Goal: Information Seeking & Learning: Learn about a topic

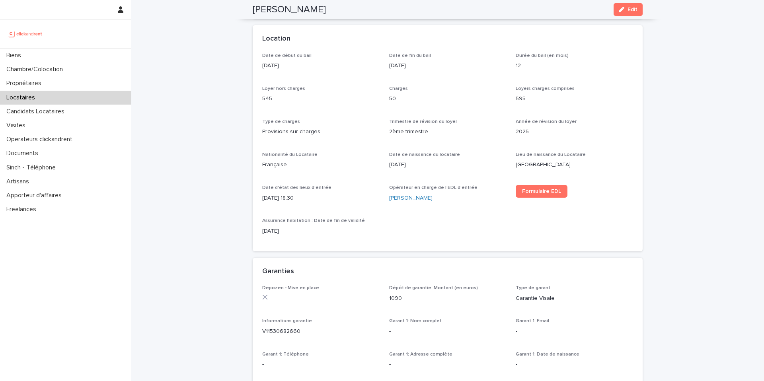
scroll to position [238, 0]
click at [36, 98] on p "Locataires" at bounding box center [22, 98] width 38 height 8
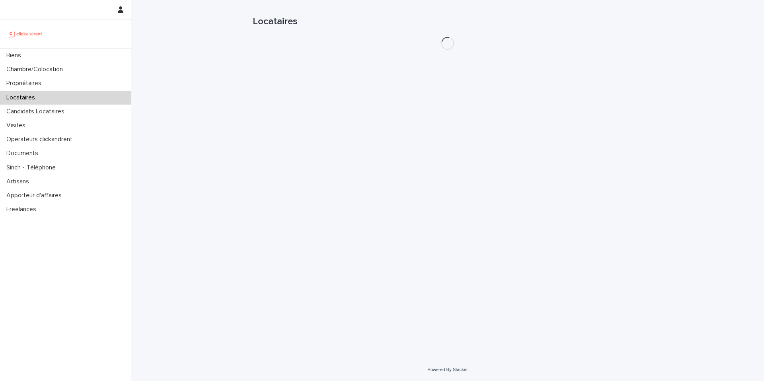
click at [36, 98] on p "Locataires" at bounding box center [22, 98] width 38 height 8
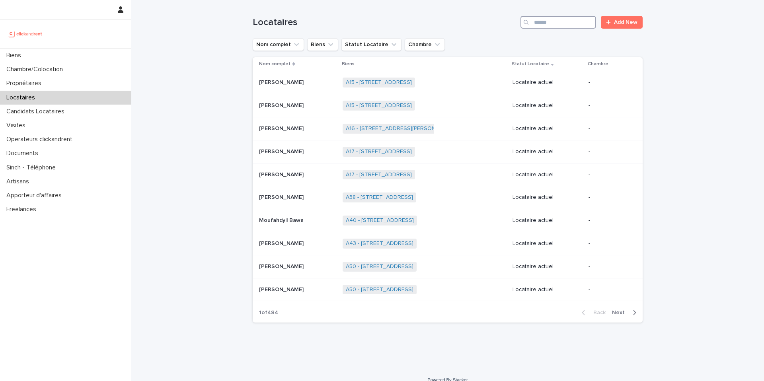
click at [561, 24] on input "Search" at bounding box center [558, 22] width 76 height 13
paste input "**********"
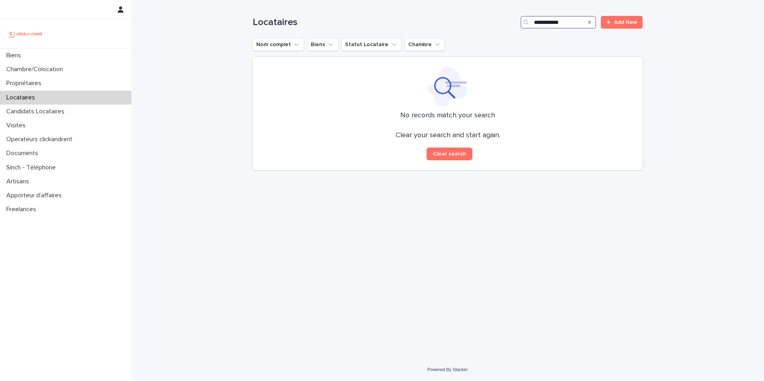
type input "**********"
click at [36, 96] on p "Locataires" at bounding box center [22, 98] width 38 height 8
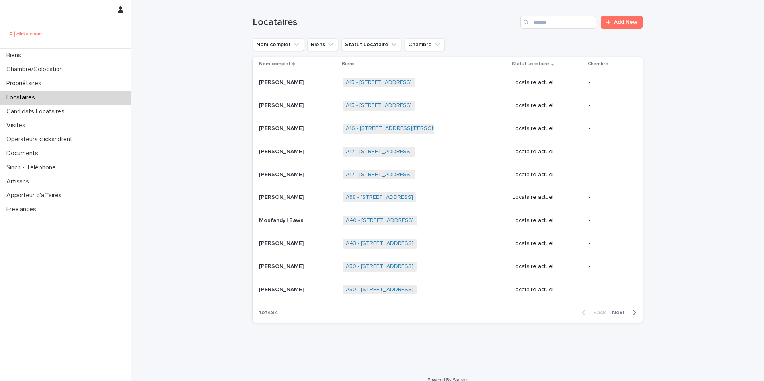
click at [36, 96] on p "Locataires" at bounding box center [22, 98] width 38 height 8
click at [57, 111] on p "Candidats Locataires" at bounding box center [37, 112] width 68 height 8
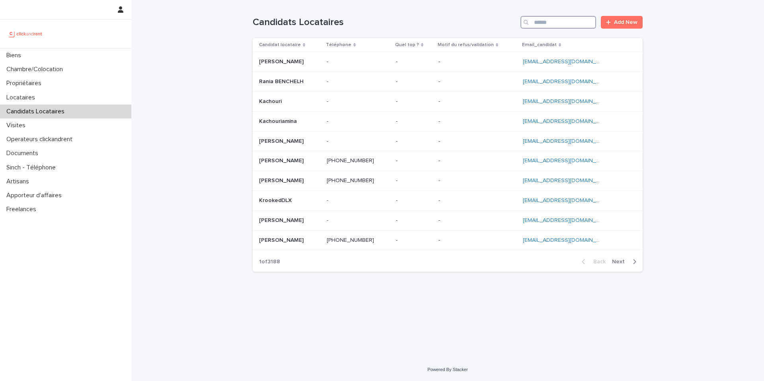
click at [545, 20] on input "Search" at bounding box center [558, 22] width 76 height 13
paste input "**********"
type input "**********"
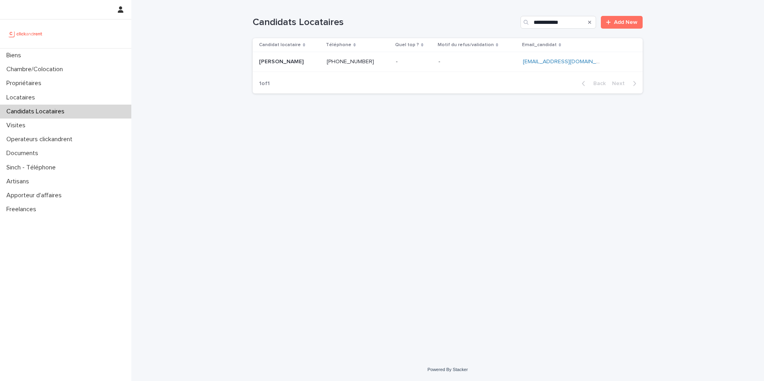
click at [393, 63] on td "+33745442243 +33745442243" at bounding box center [357, 62] width 69 height 20
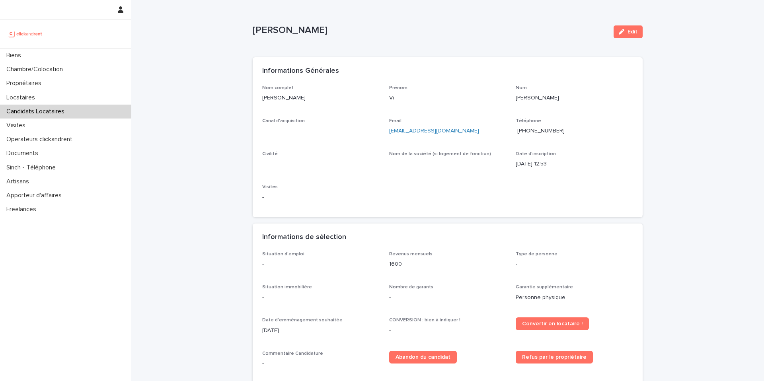
click at [256, 29] on p "Vi Nghiem tuong" at bounding box center [430, 31] width 354 height 12
click at [302, 33] on p "Vi Nghiem tuong" at bounding box center [430, 31] width 354 height 12
click at [333, 36] on div "Vi Nghiem tuong" at bounding box center [430, 32] width 354 height 15
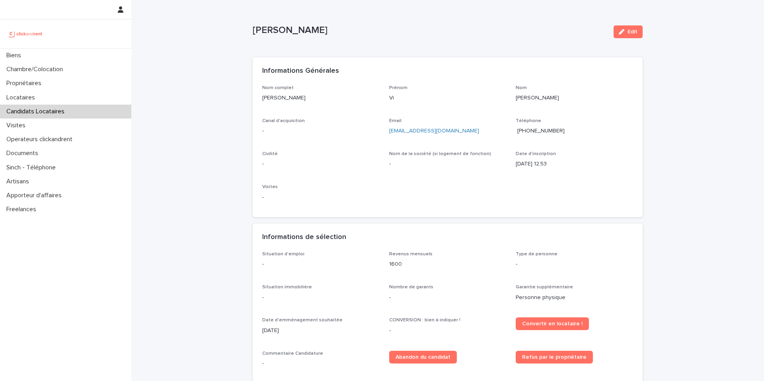
click at [333, 36] on div "Vi Nghiem tuong" at bounding box center [430, 32] width 354 height 15
click at [252, 31] on div "Loading... Saving… Loading... Saving… Vi Nghiem tuong Edit Vi Nghiem tuong Edit…" at bounding box center [448, 288] width 398 height 576
click at [304, 99] on p "Vi Nghiem tuong" at bounding box center [320, 98] width 117 height 8
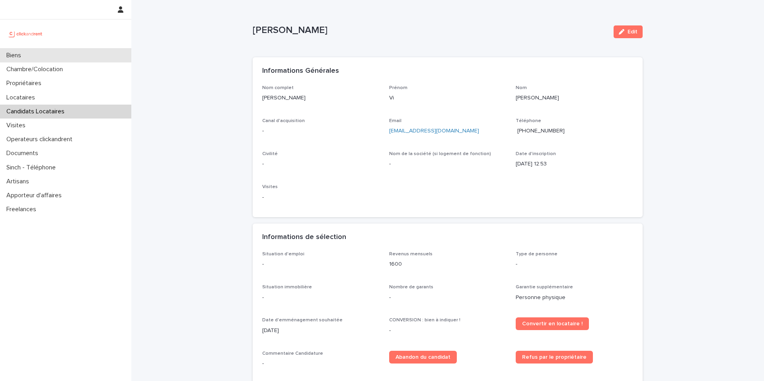
click at [20, 59] on p "Biens" at bounding box center [15, 56] width 24 height 8
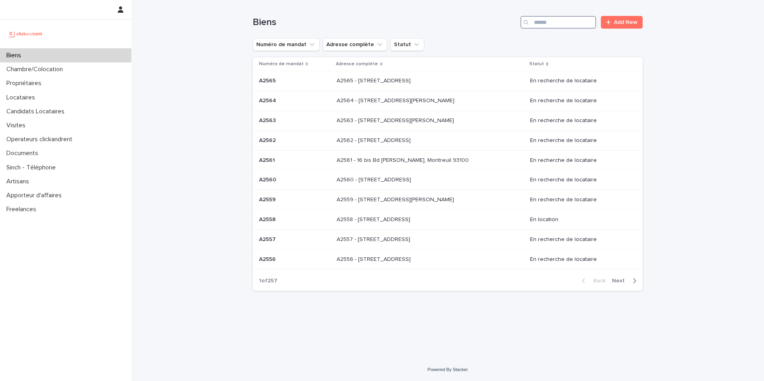
click at [576, 20] on input "Search" at bounding box center [558, 22] width 76 height 13
type input "****"
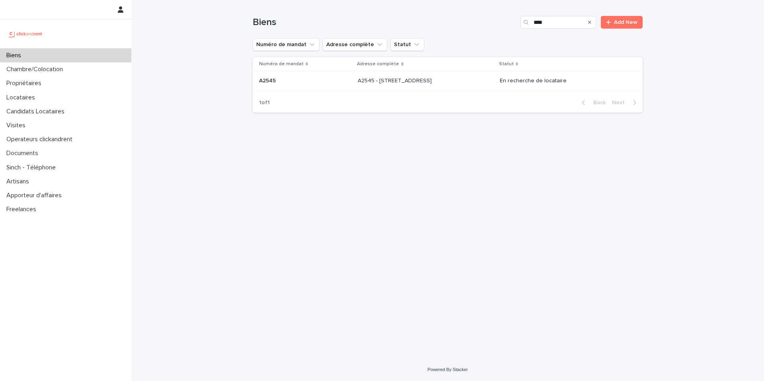
click at [404, 83] on p "A2545 - 45 Rue de Tourtille, Paris 75020" at bounding box center [396, 80] width 76 height 8
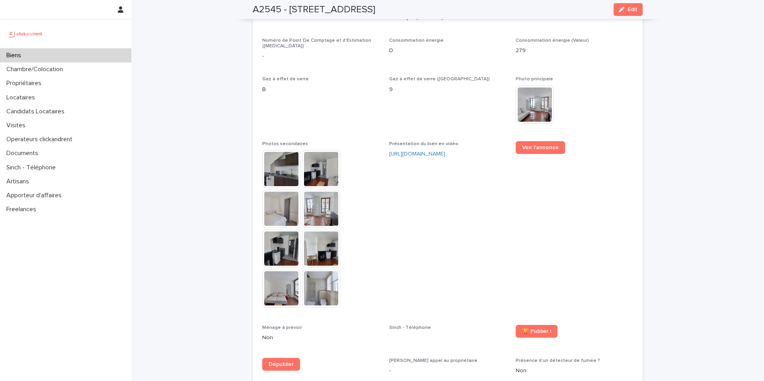
scroll to position [1736, 0]
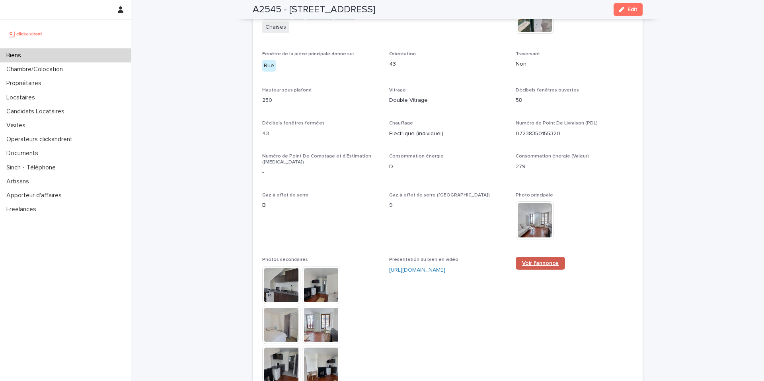
click at [555, 261] on span "Voir l'annonce" at bounding box center [540, 264] width 37 height 6
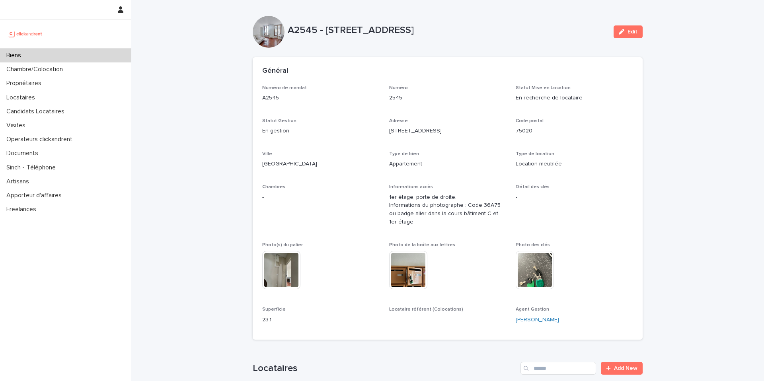
scroll to position [453, 0]
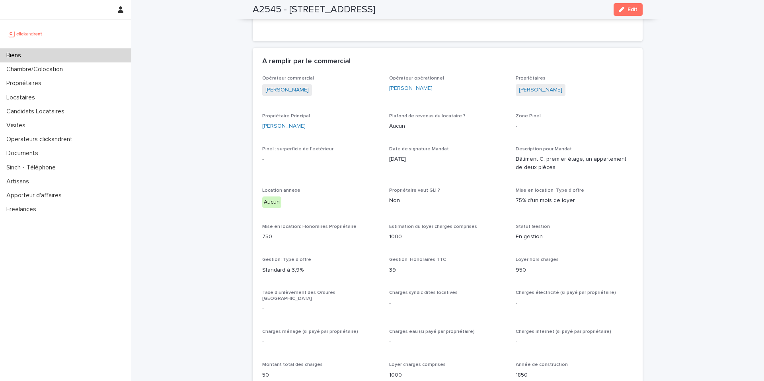
click at [358, 169] on div "Pinel : surperficie de l'extérieur -" at bounding box center [320, 157] width 117 height 23
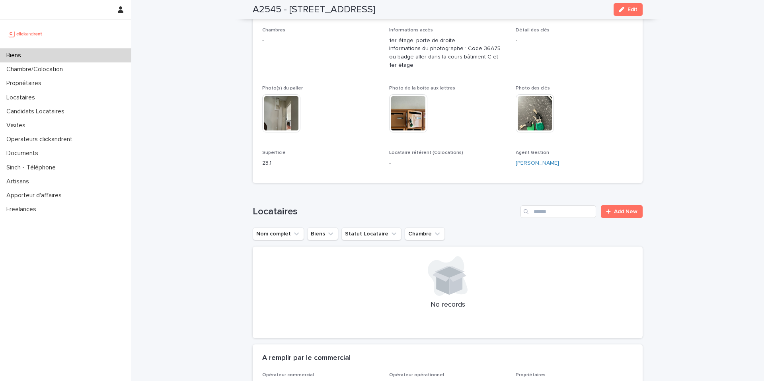
scroll to position [0, 0]
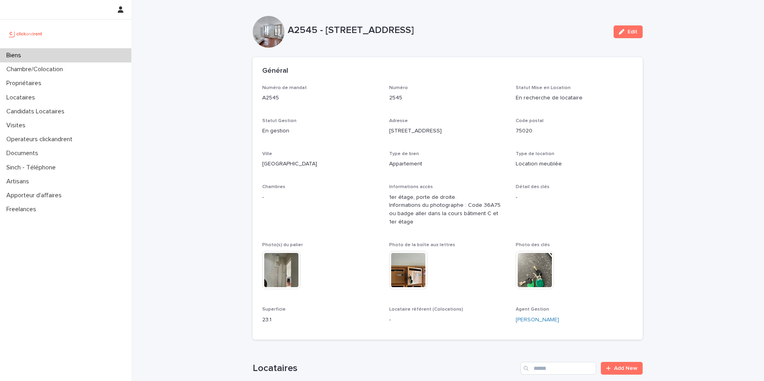
click at [27, 58] on p "Biens" at bounding box center [15, 56] width 24 height 8
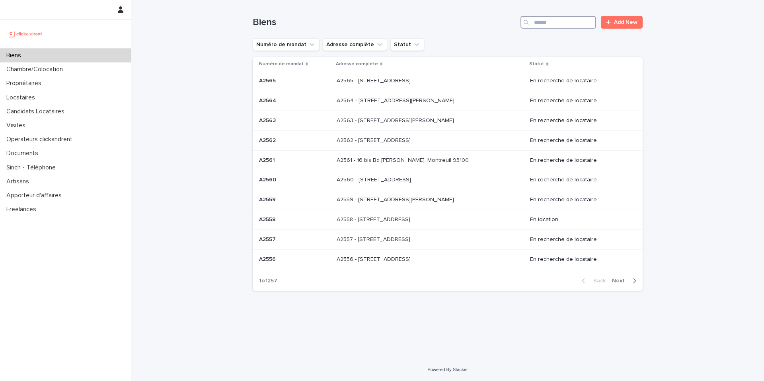
click at [561, 22] on input "Search" at bounding box center [558, 22] width 76 height 13
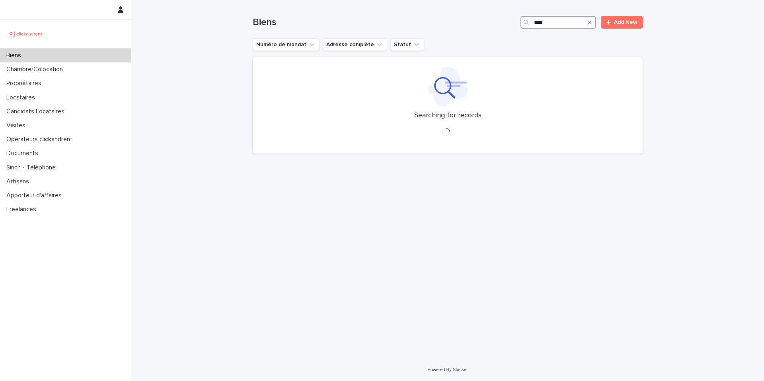
type input "*****"
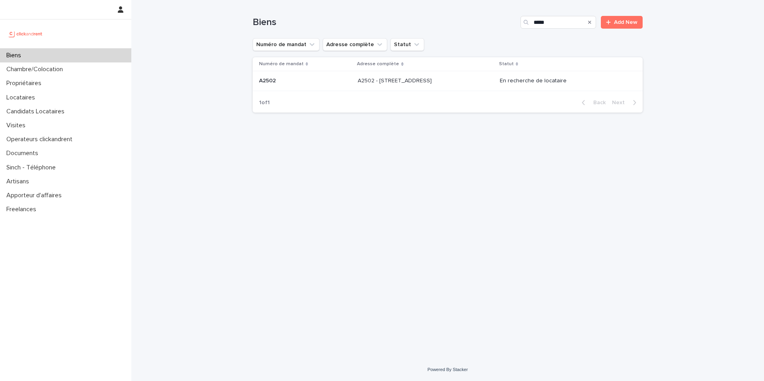
click at [465, 86] on div "A2502 - 5 rue Caplat, Paris 75018 A2502 - 5 rue Caplat, Paris 75018" at bounding box center [426, 80] width 136 height 13
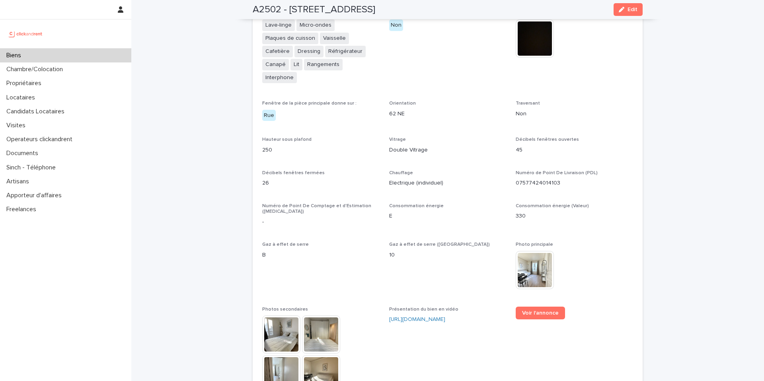
scroll to position [1886, 0]
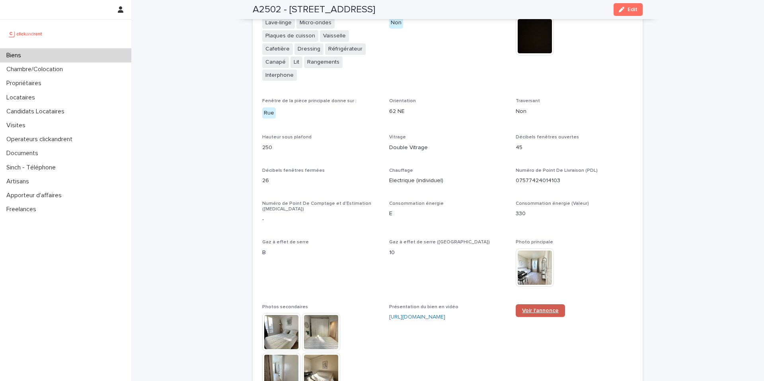
click at [537, 304] on link "Voir l'annonce" at bounding box center [540, 310] width 49 height 13
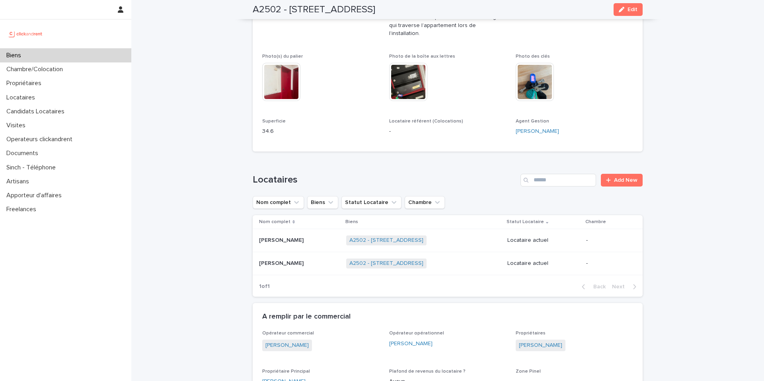
scroll to position [0, 0]
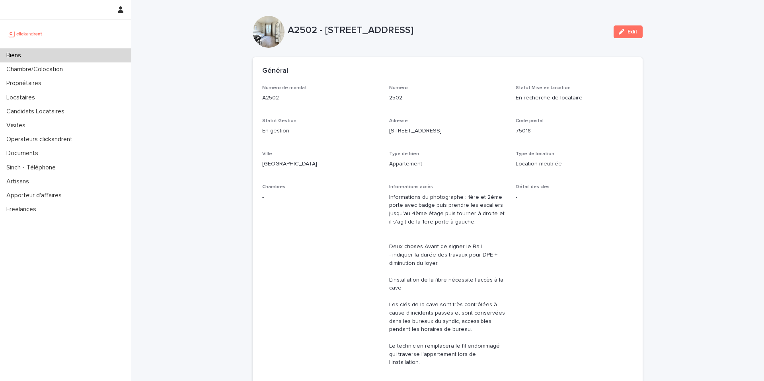
click at [76, 56] on div "Biens" at bounding box center [65, 56] width 131 height 14
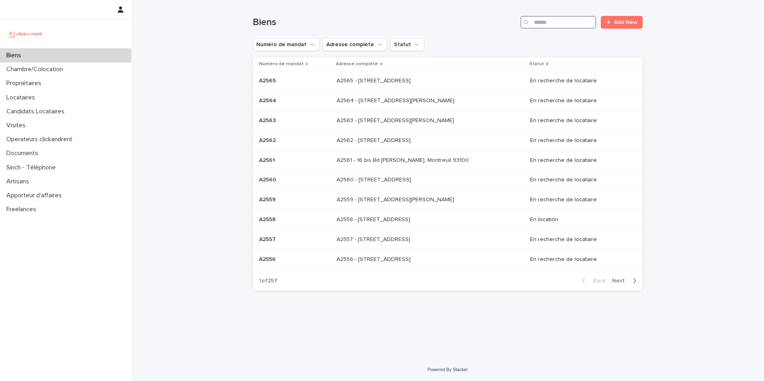
click at [551, 25] on input "Search" at bounding box center [558, 22] width 76 height 13
paste input "*****"
type input "*****"
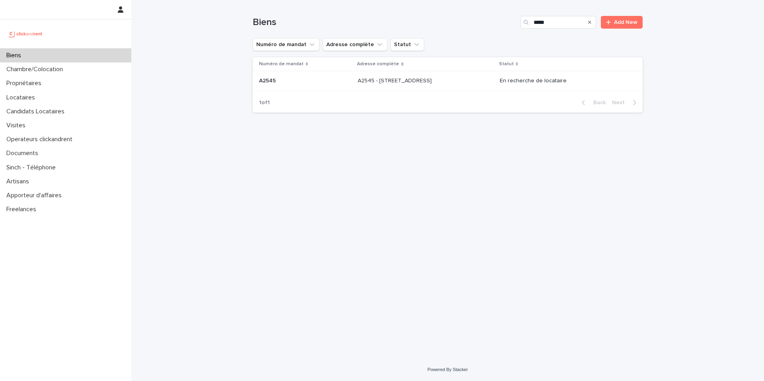
click at [450, 76] on div "A2545 - 45 Rue de Tourtille, Paris 75020 A2545 - 45 Rue de Tourtille, Paris 750…" at bounding box center [426, 80] width 136 height 13
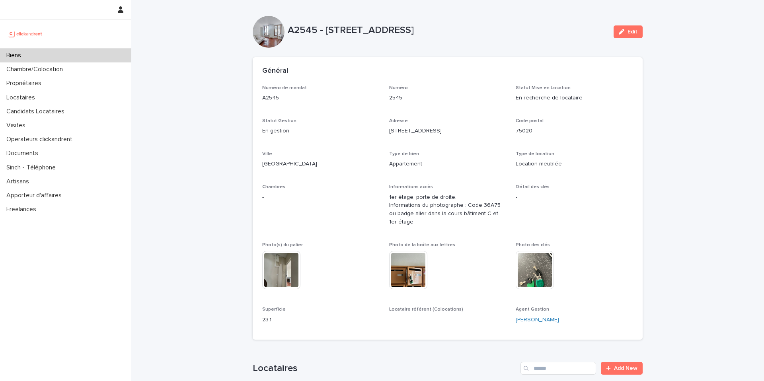
click at [56, 56] on div "Biens" at bounding box center [65, 56] width 131 height 14
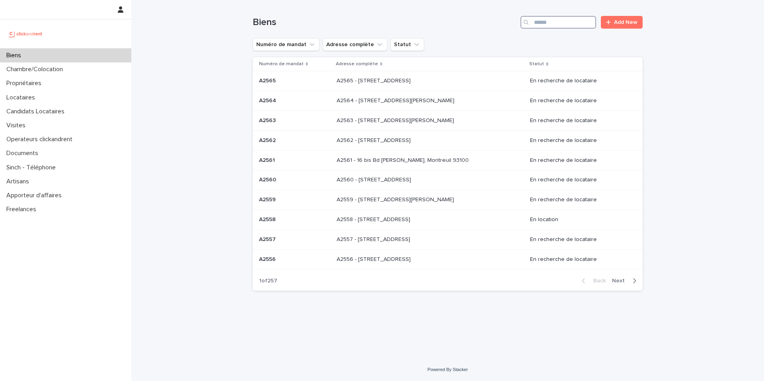
click at [547, 21] on input "Search" at bounding box center [558, 22] width 76 height 13
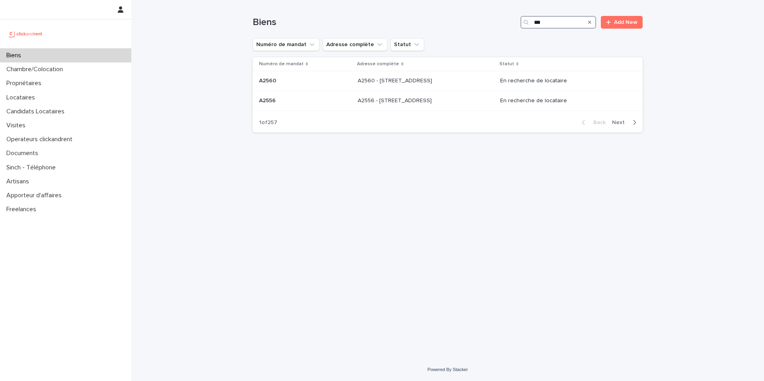
type input "****"
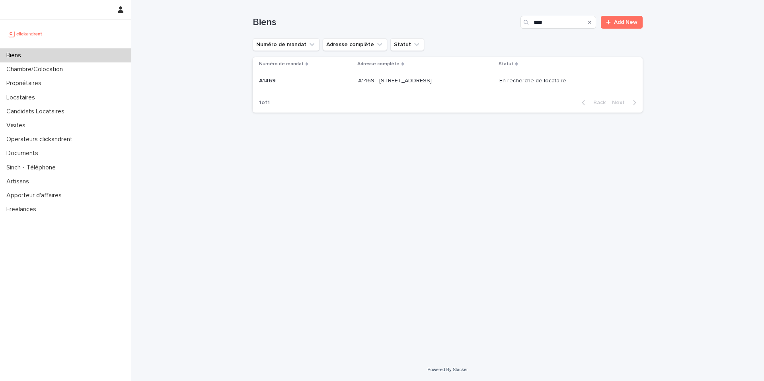
click at [419, 80] on p "A1469 - 19 rue Perdonnet, Paris 75010" at bounding box center [395, 80] width 75 height 8
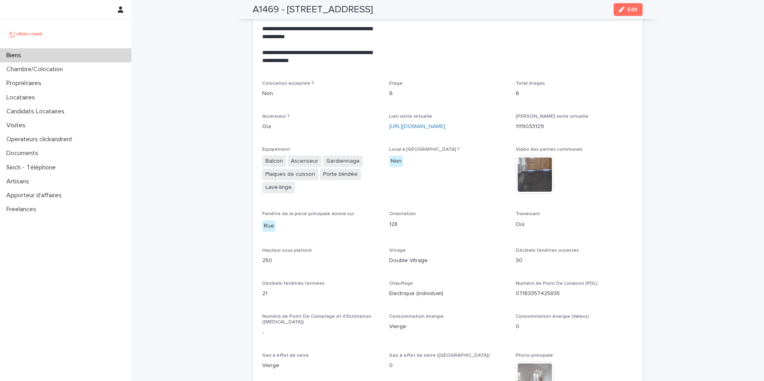
click at [362, 114] on p "Ascenseur ?" at bounding box center [320, 117] width 117 height 6
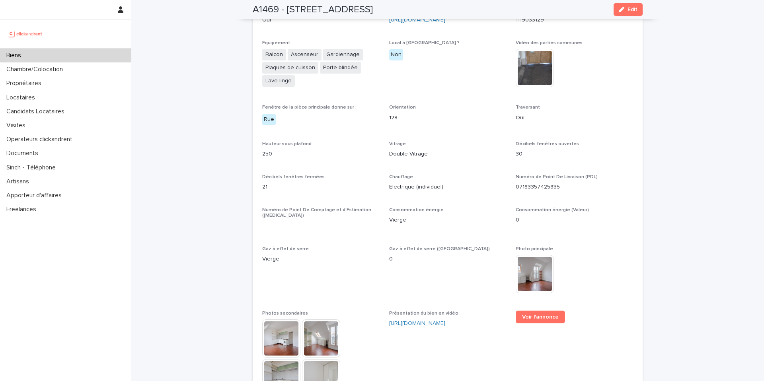
scroll to position [1810, 0]
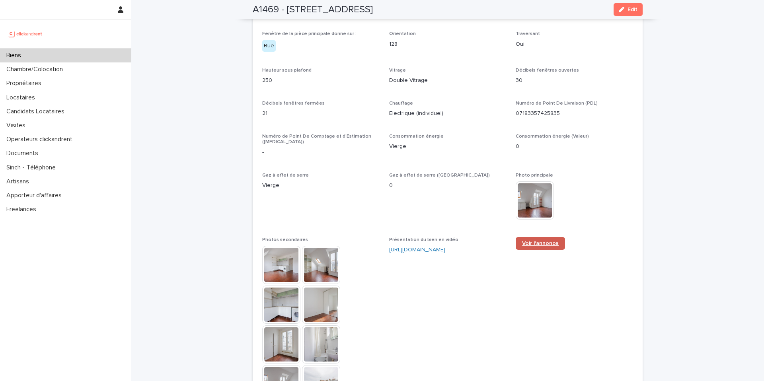
click at [532, 241] on span "Voir l'annonce" at bounding box center [540, 244] width 37 height 6
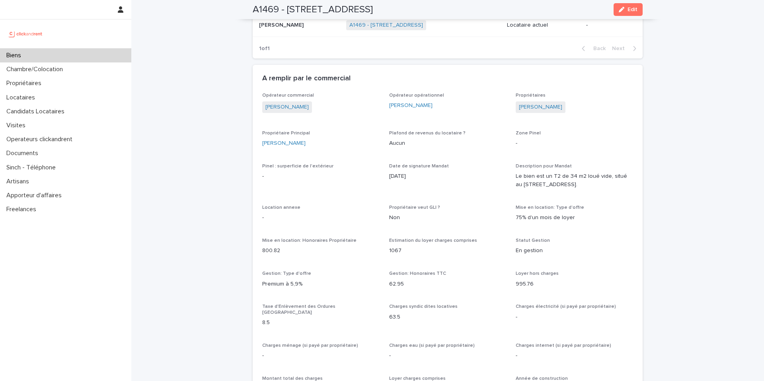
scroll to position [374, 0]
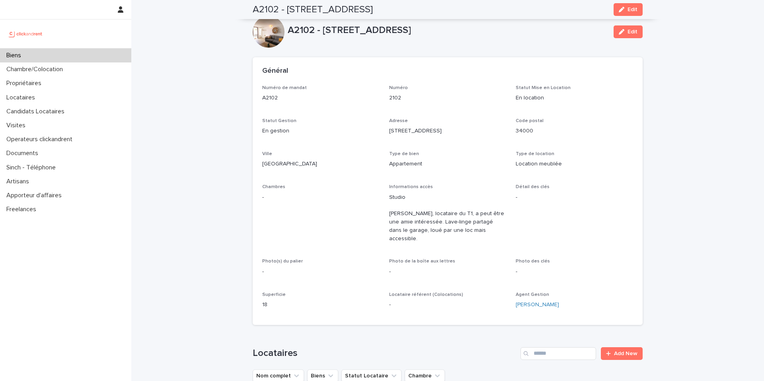
scroll to position [400, 0]
